Goal: Information Seeking & Learning: Learn about a topic

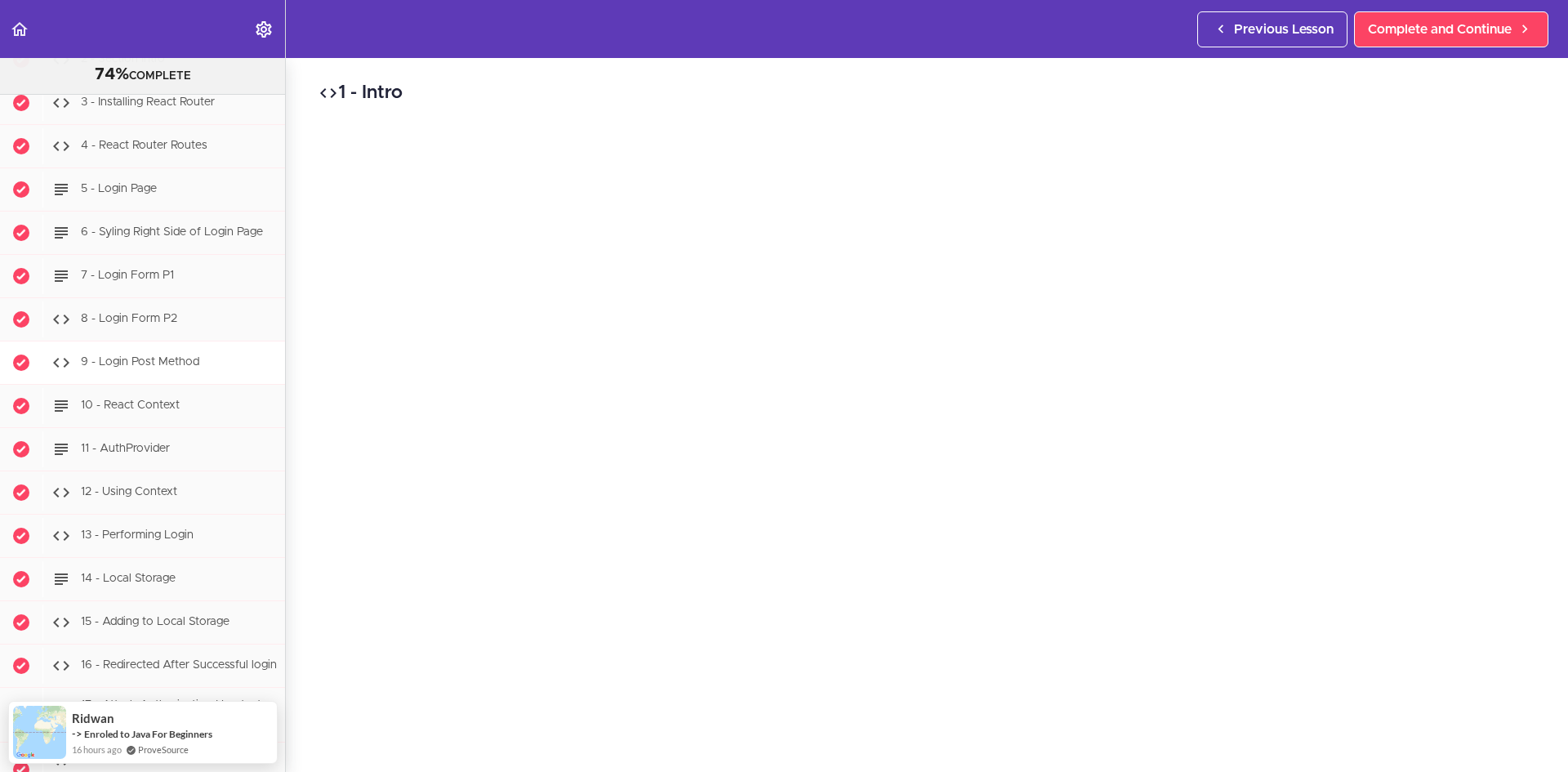
scroll to position [25485, 0]
click at [144, 367] on span "9 - Login Post Method" at bounding box center [139, 360] width 118 height 11
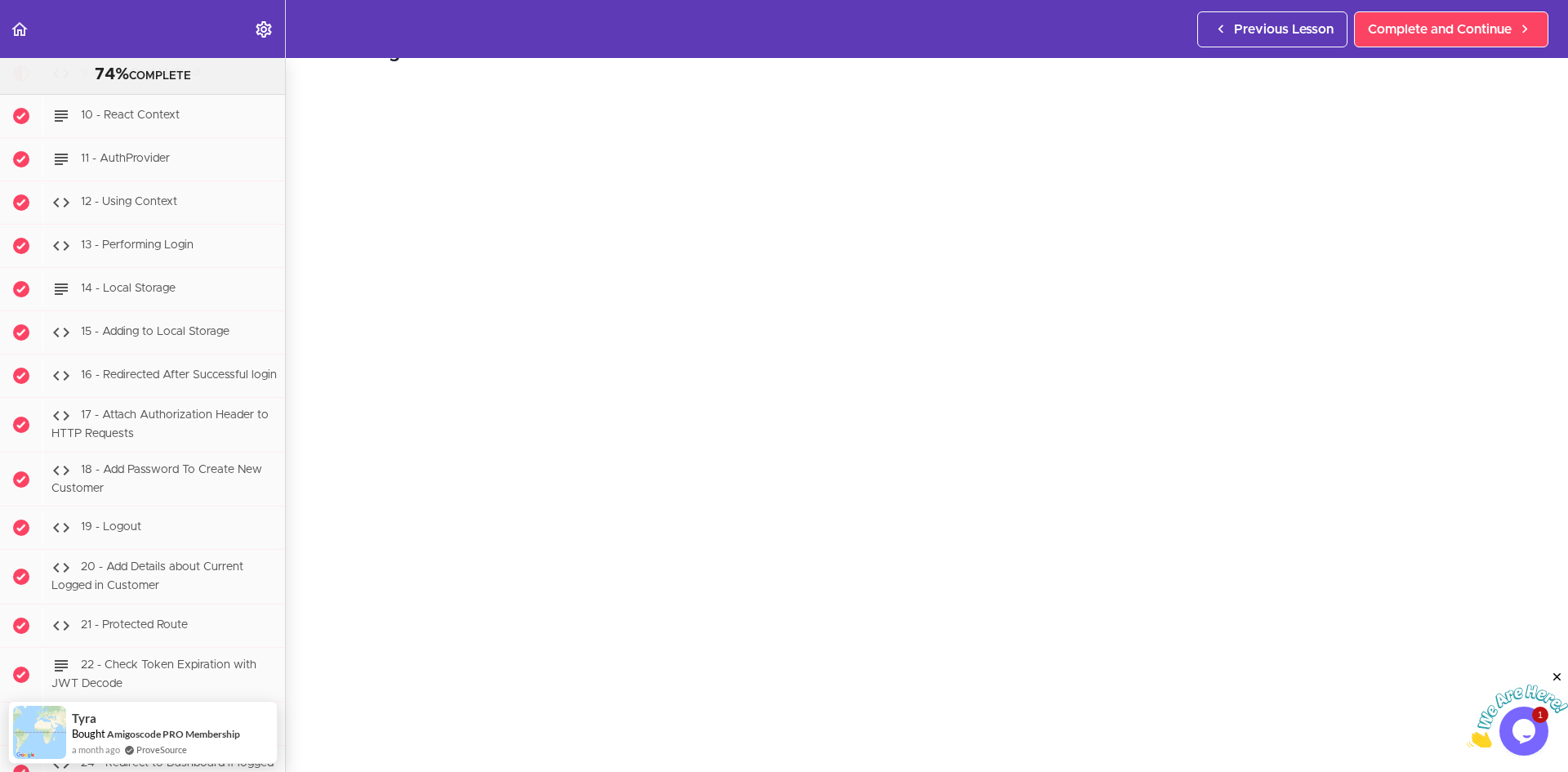
scroll to position [47, 0]
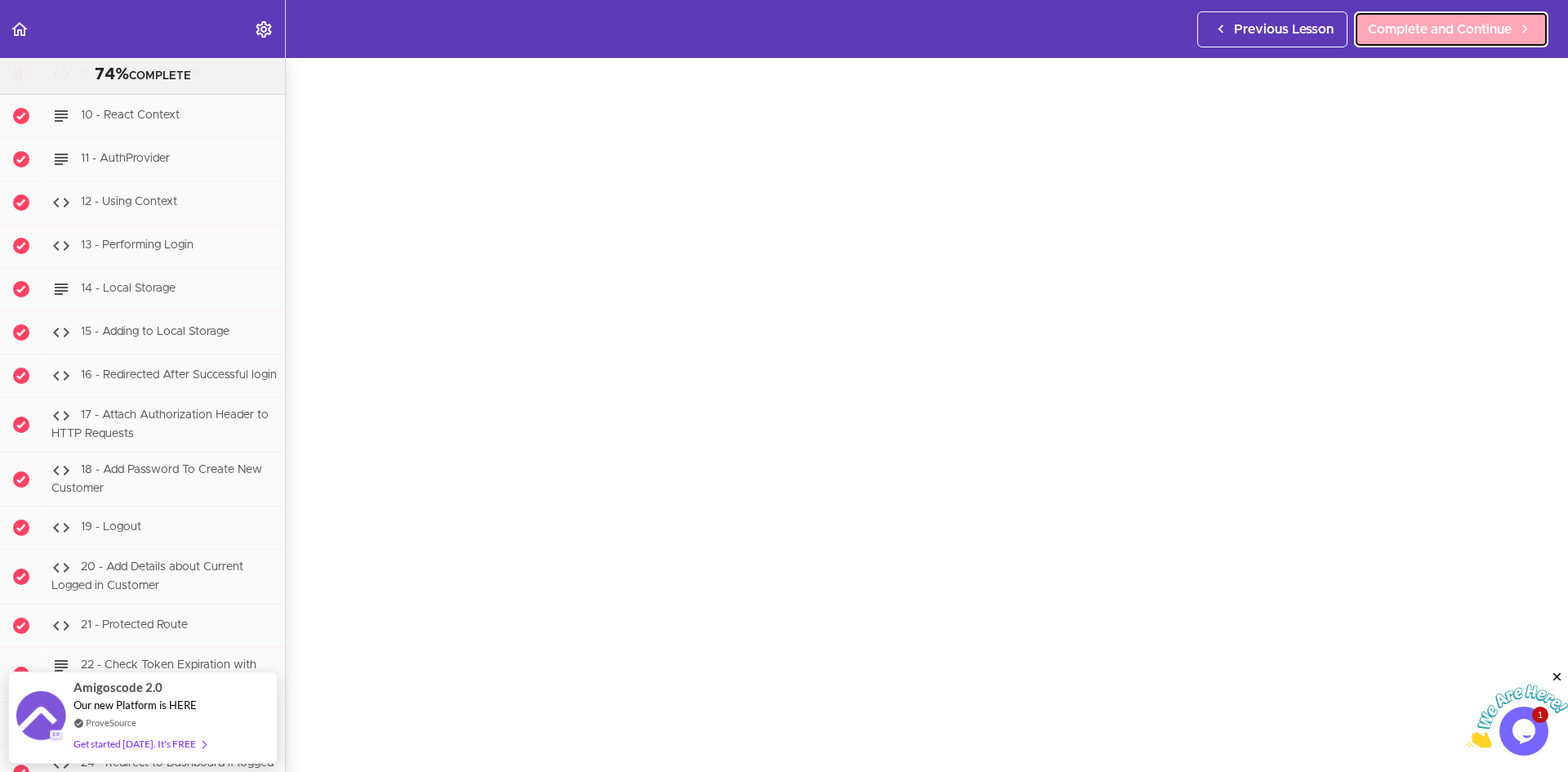
click at [1406, 21] on span "Complete and Continue" at bounding box center [1440, 29] width 144 height 20
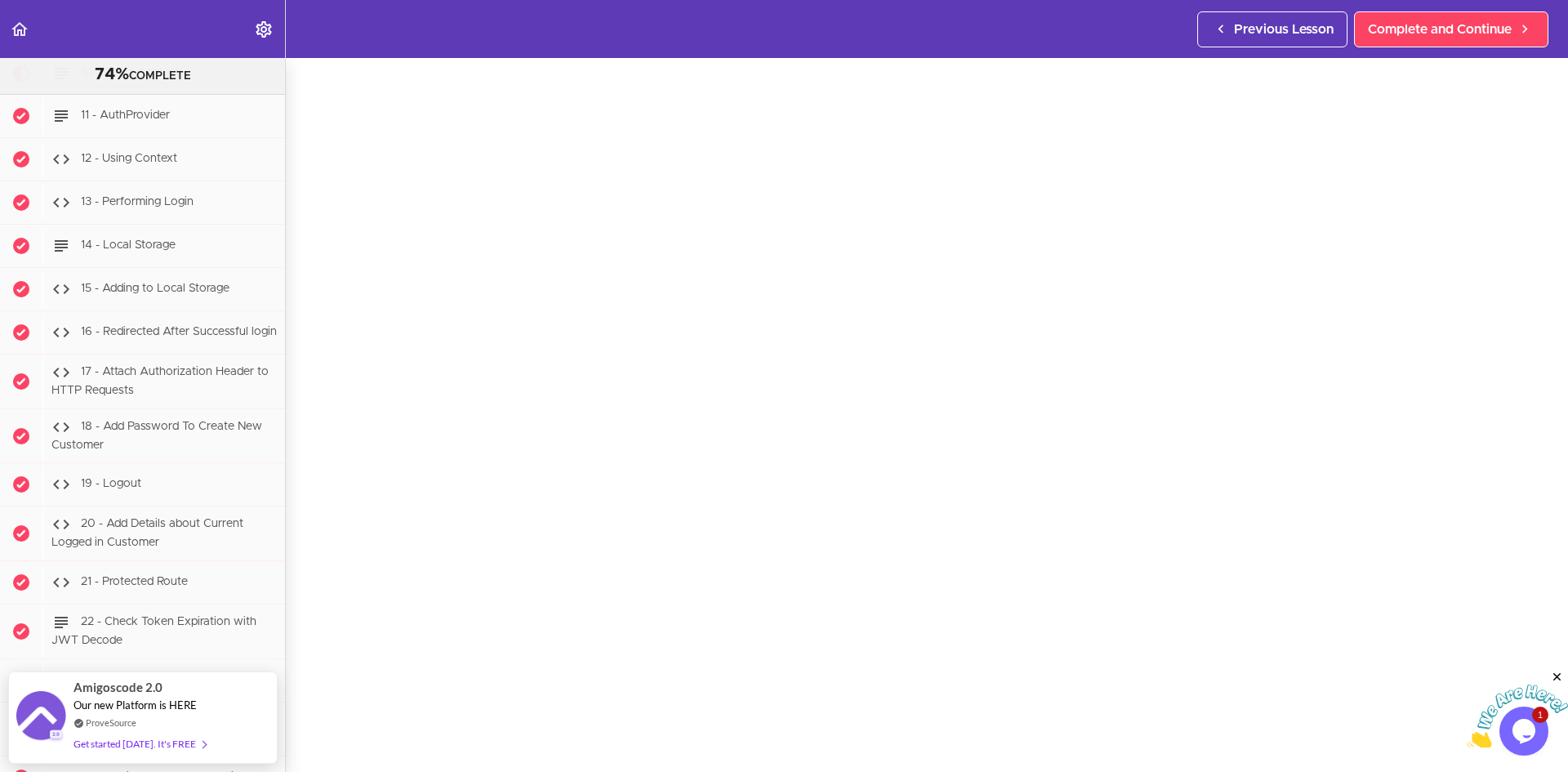
scroll to position [59, 0]
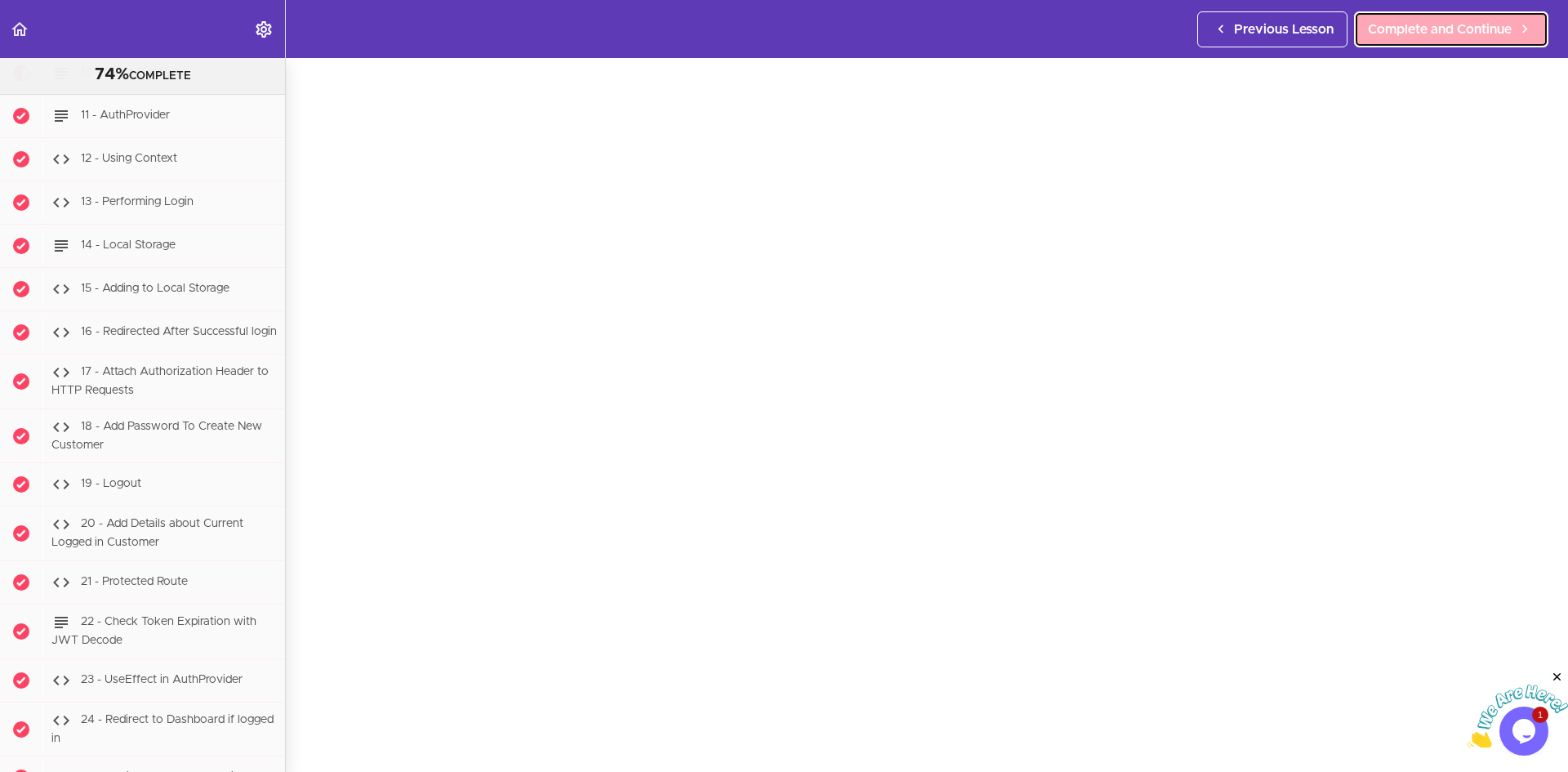
click at [1447, 23] on span "Complete and Continue" at bounding box center [1440, 29] width 144 height 20
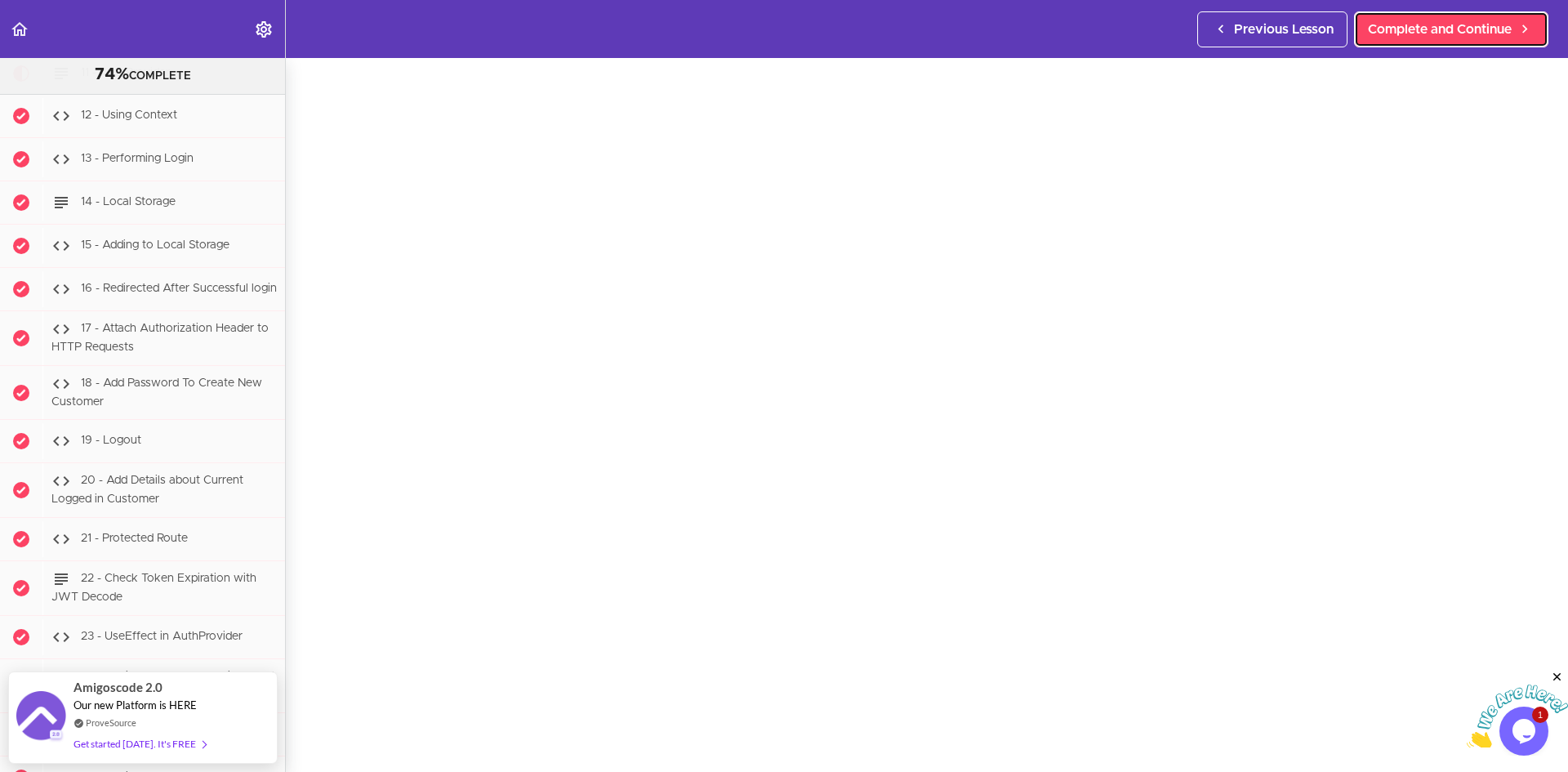
scroll to position [53, 0]
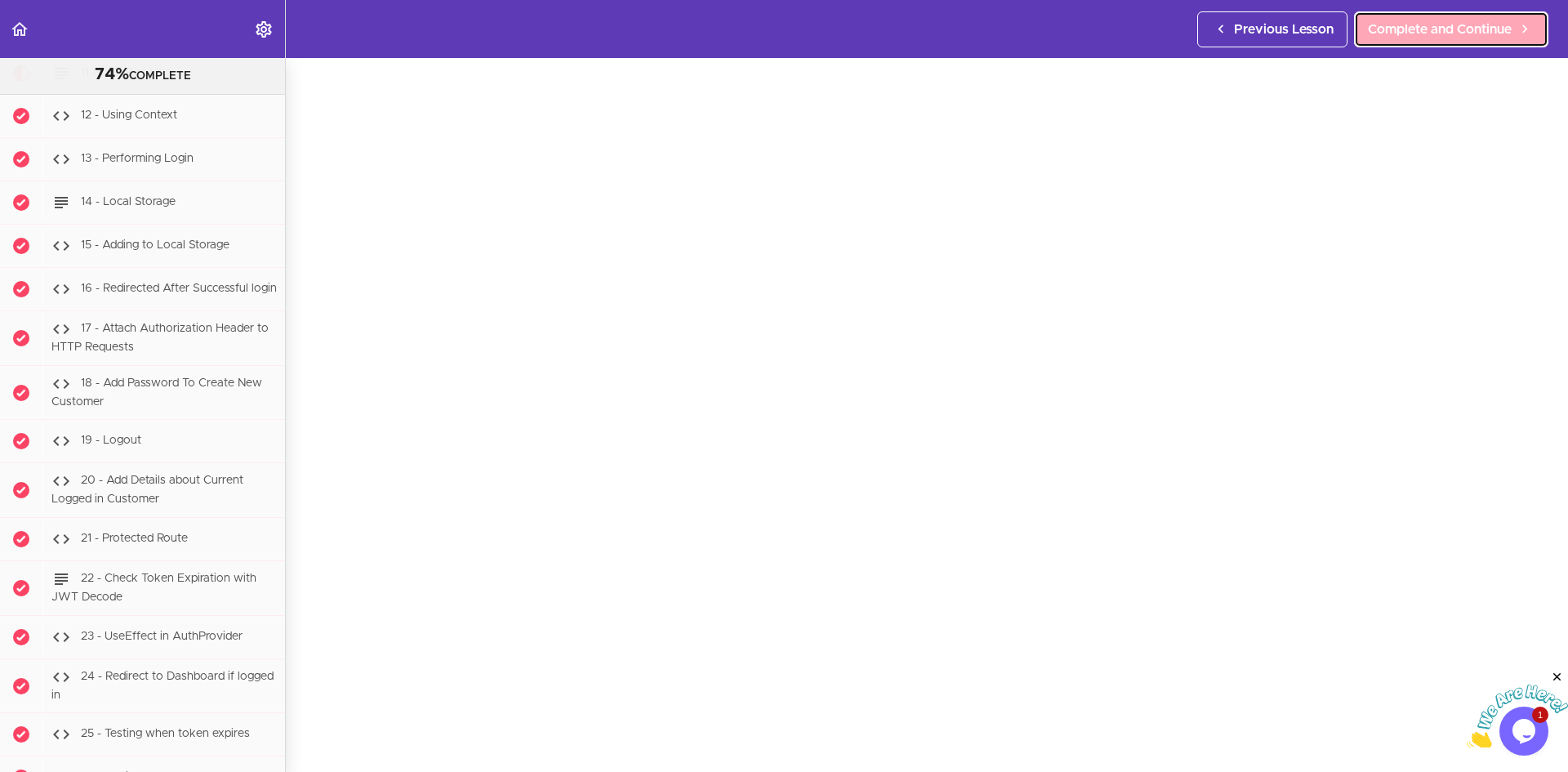
click at [1421, 29] on span "Complete and Continue" at bounding box center [1440, 29] width 144 height 20
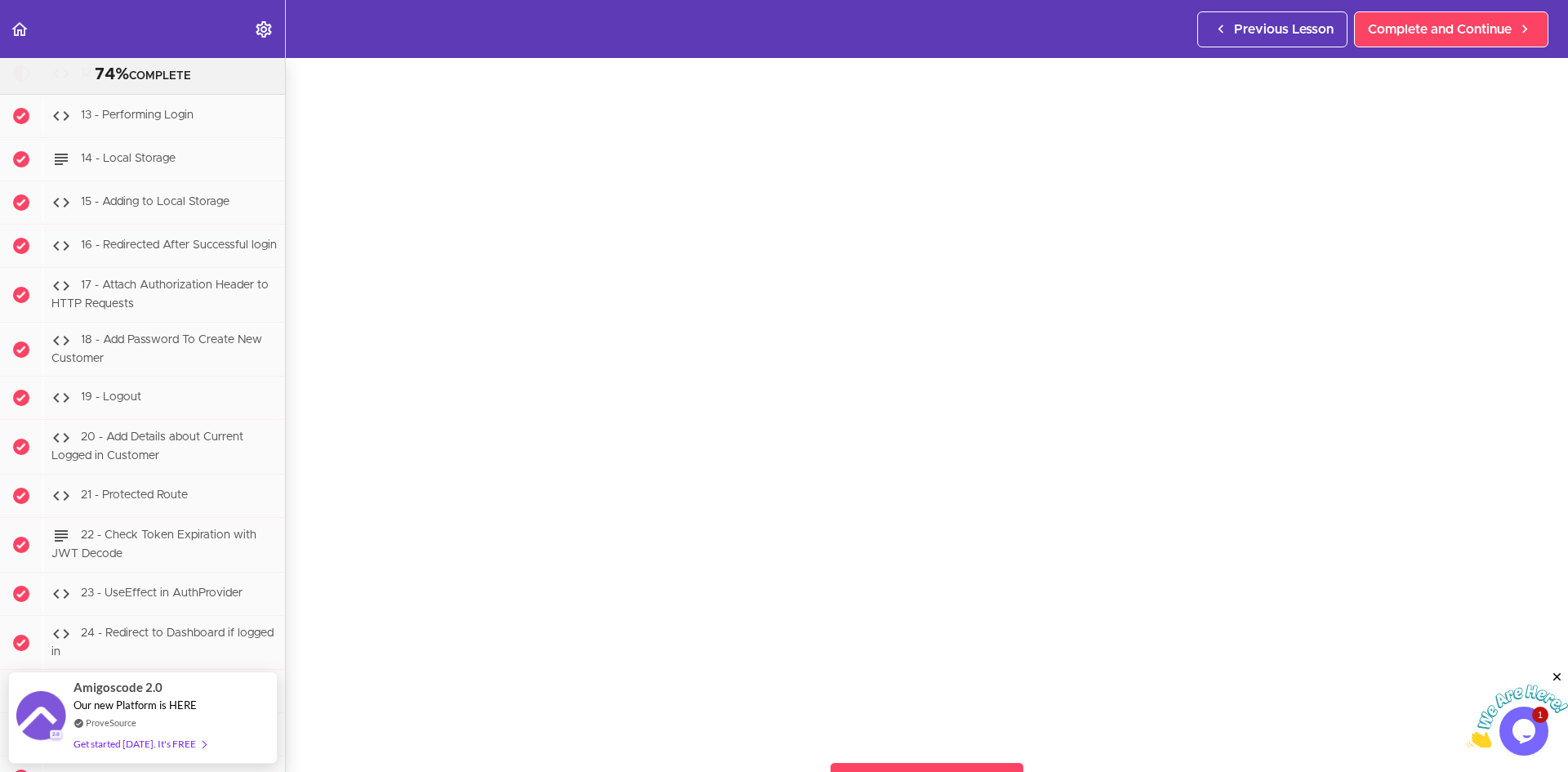
scroll to position [98, 0]
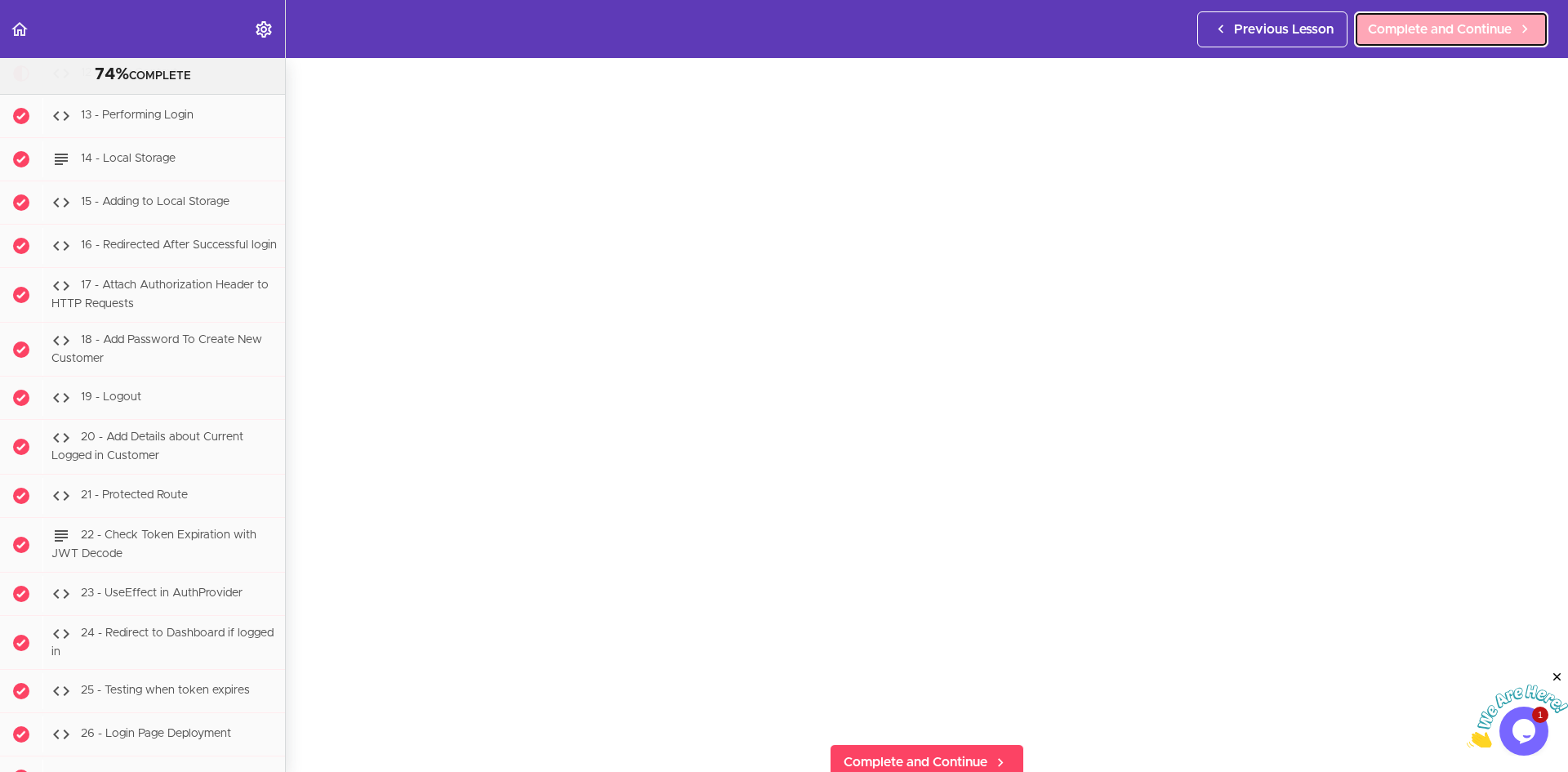
click at [1422, 33] on span "Complete and Continue" at bounding box center [1440, 29] width 144 height 20
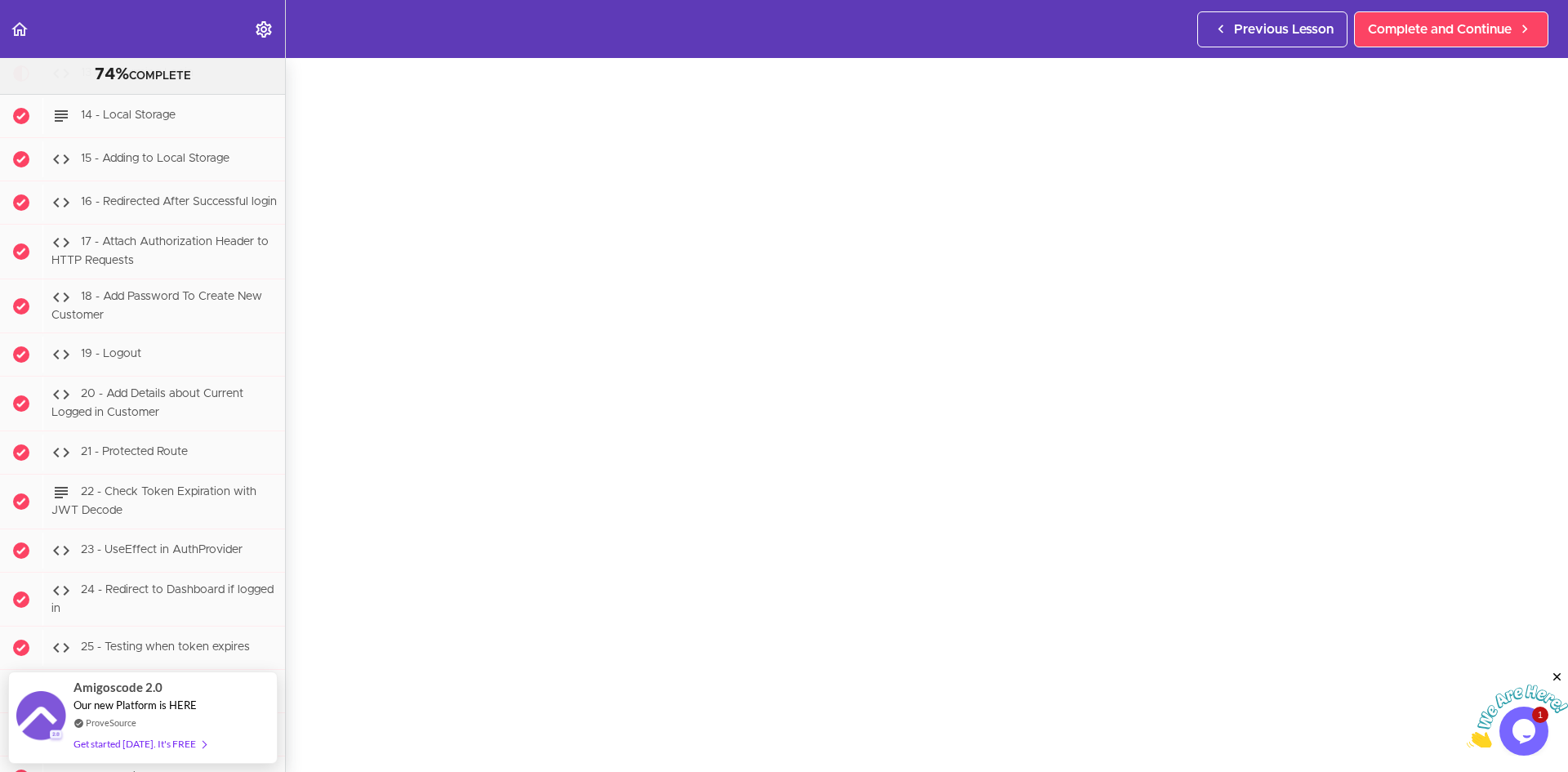
scroll to position [53, 0]
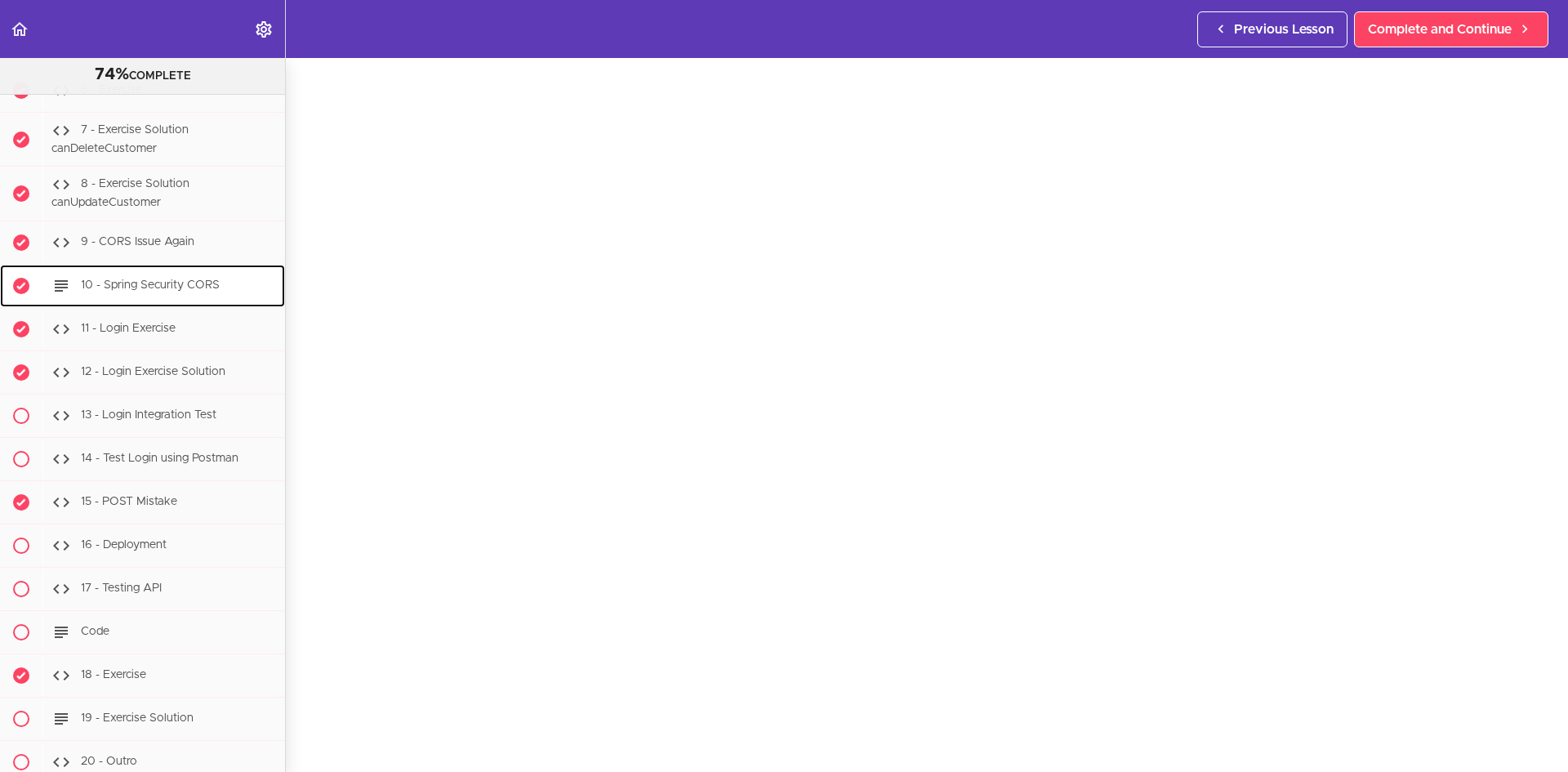
click at [184, 291] on span "10 - Spring Security CORS" at bounding box center [150, 284] width 139 height 11
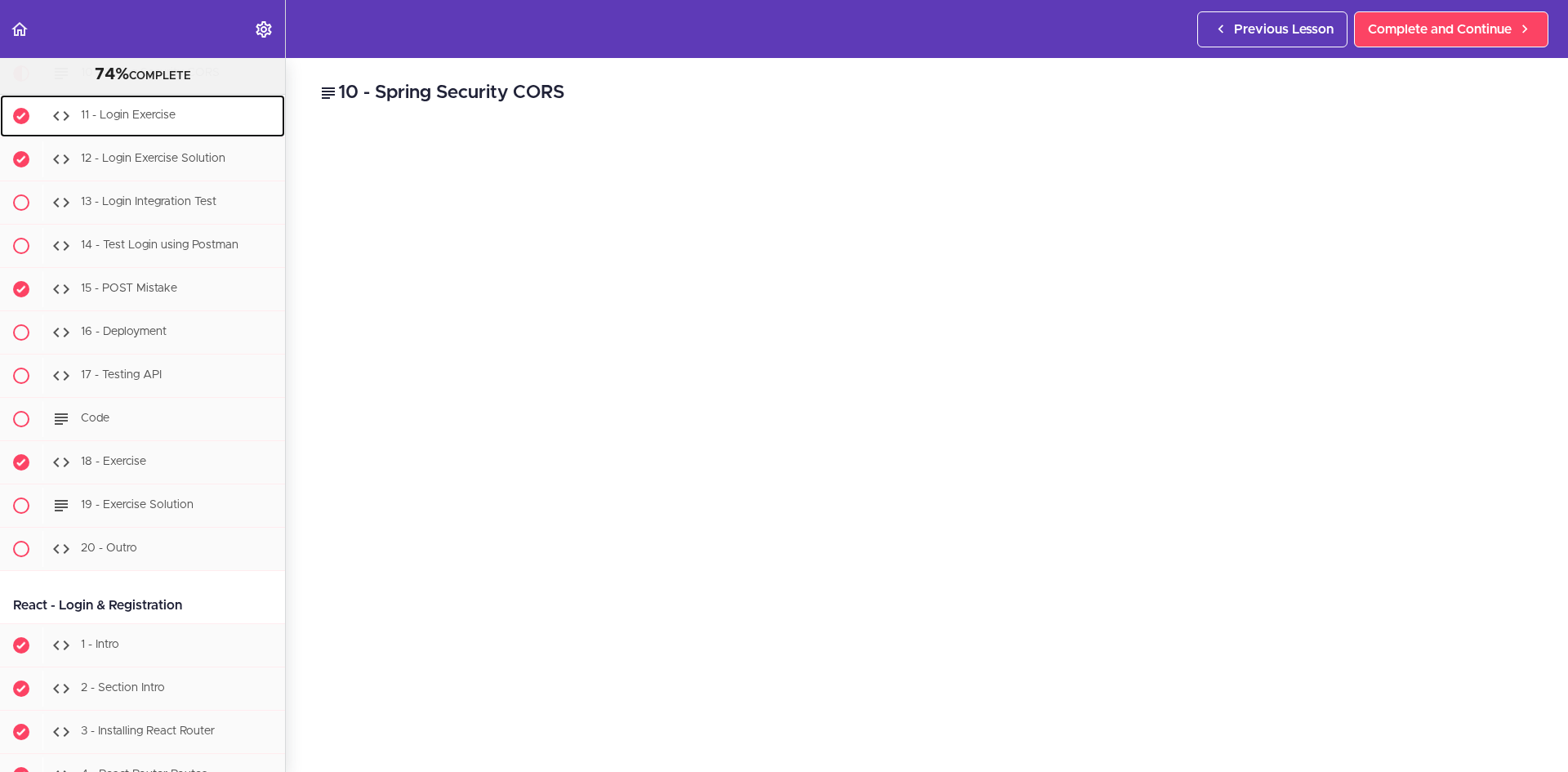
click at [109, 121] on span "11 - Login Exercise" at bounding box center [127, 115] width 95 height 11
click at [113, 121] on span "11 - Login Exercise" at bounding box center [127, 115] width 95 height 11
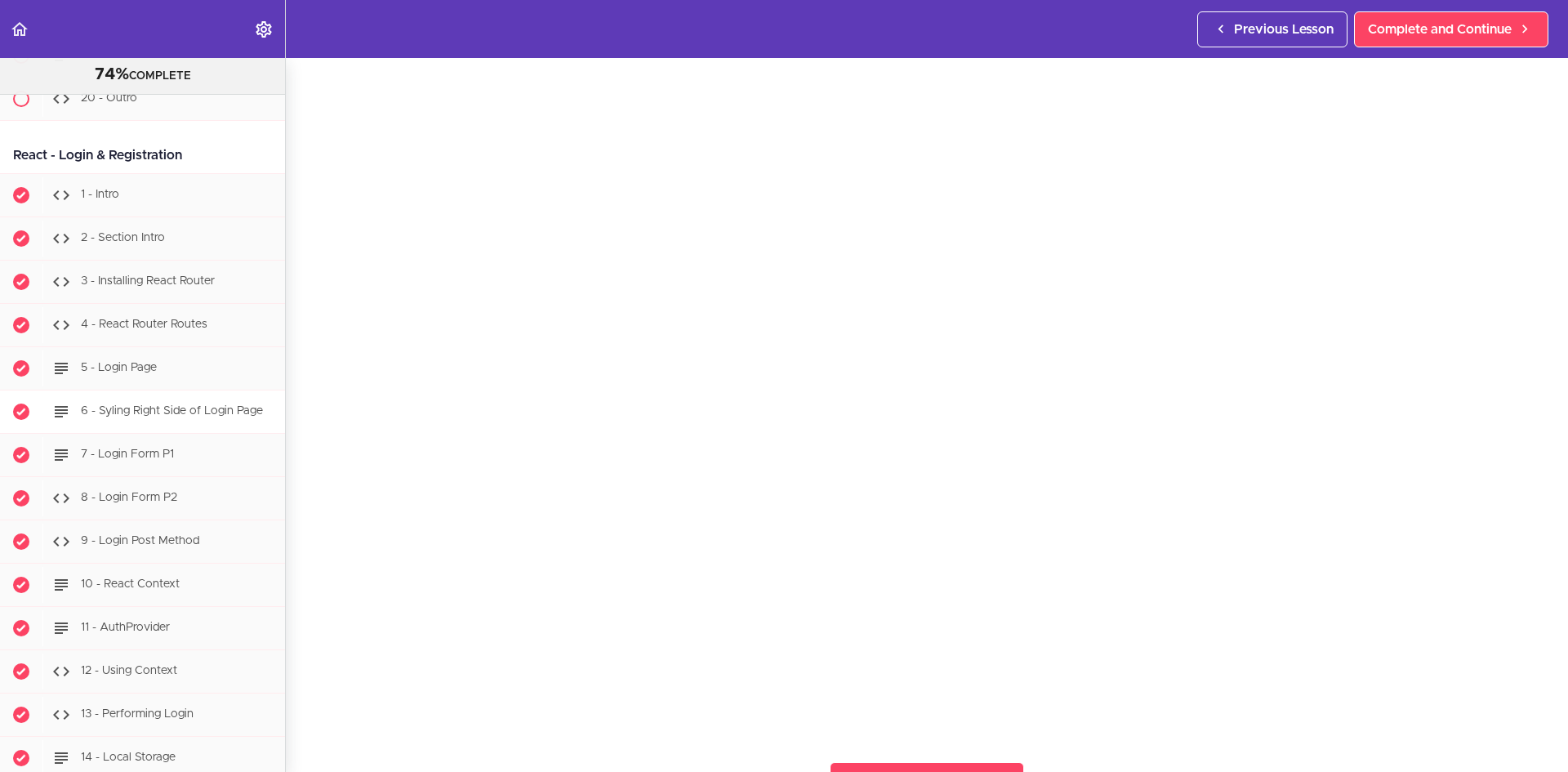
scroll to position [25307, 0]
click at [150, 330] on span "4 - React Router Routes" at bounding box center [144, 323] width 127 height 11
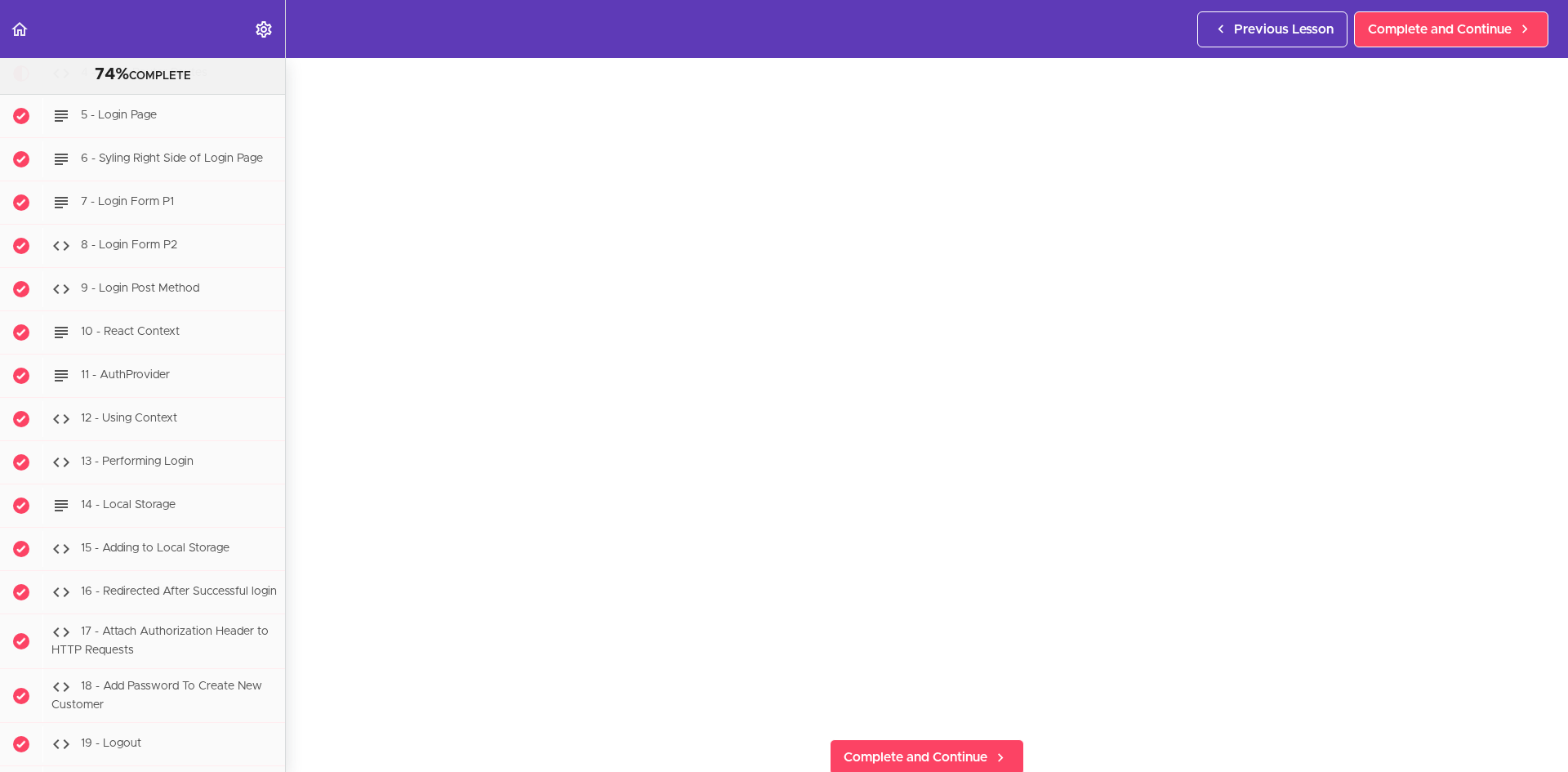
scroll to position [87, 0]
